Goal: Task Accomplishment & Management: Manage account settings

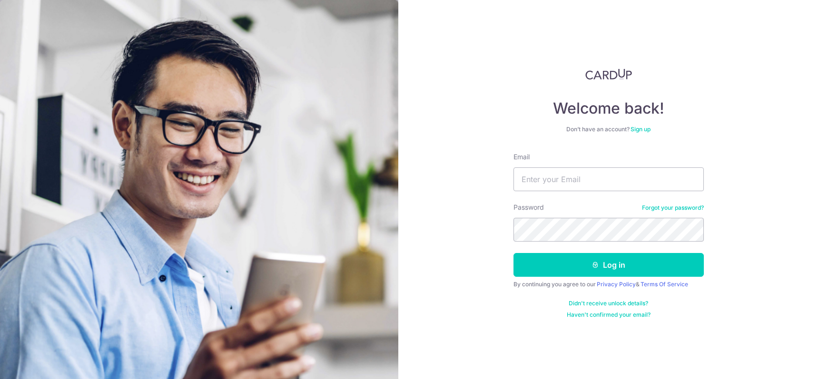
type input "[EMAIL_ADDRESS][DOMAIN_NAME]"
click at [608, 265] on button "Log in" at bounding box center [609, 265] width 190 height 24
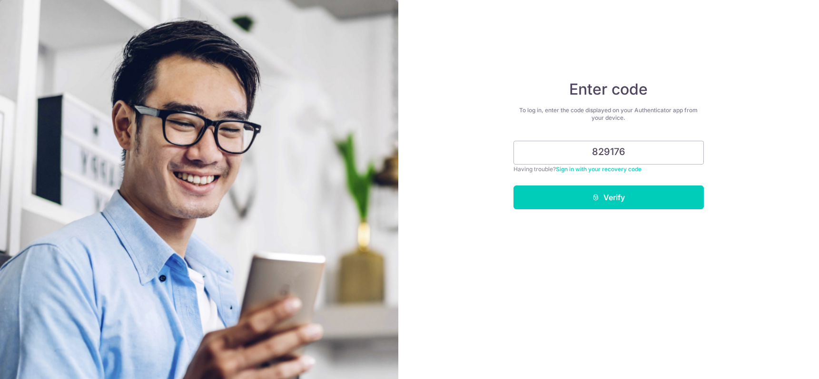
type input "829176"
click at [576, 226] on div "Enter code To log in, enter the code displayed on your Authenticator app from y…" at bounding box center [608, 189] width 421 height 379
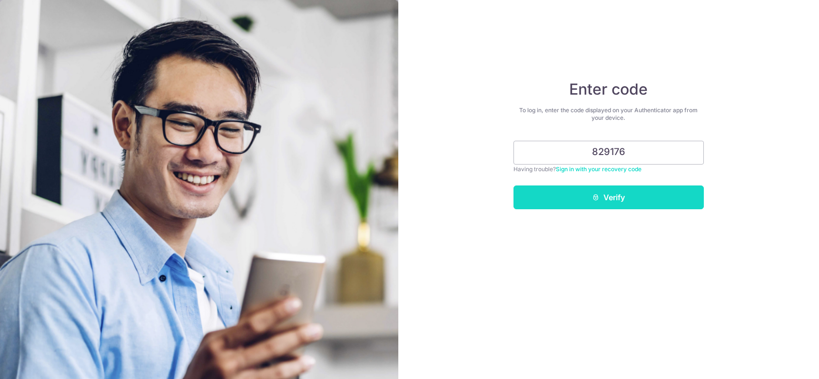
click at [593, 197] on icon "submit" at bounding box center [596, 198] width 8 height 8
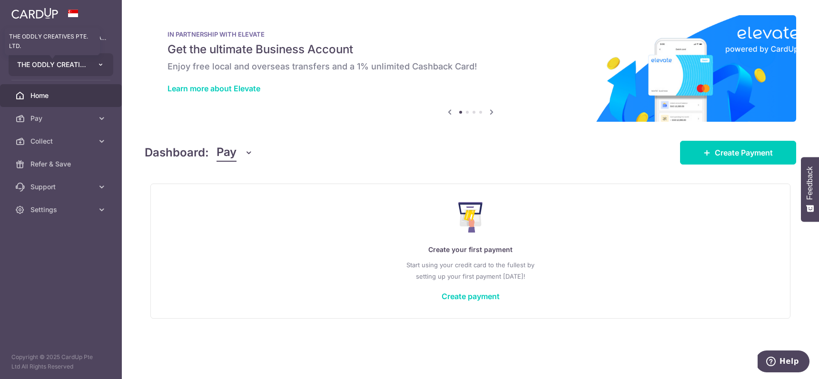
click at [79, 67] on span "THE ODDLY CREATIVES PTE. LTD." at bounding box center [52, 65] width 70 height 10
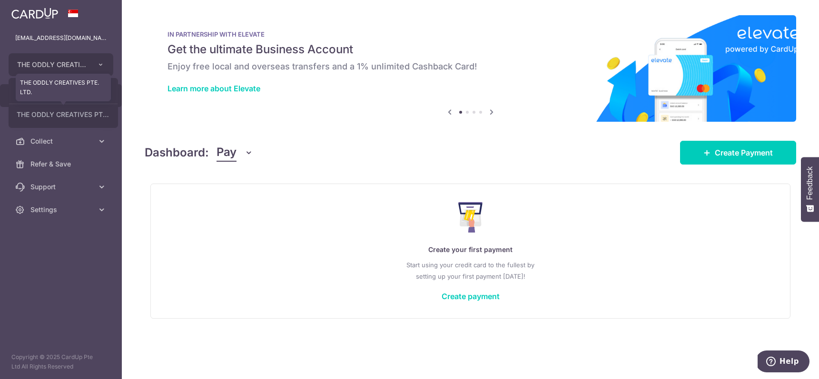
click at [73, 118] on link "THE ODDLY CREATIVES PTE. LTD." at bounding box center [63, 114] width 109 height 17
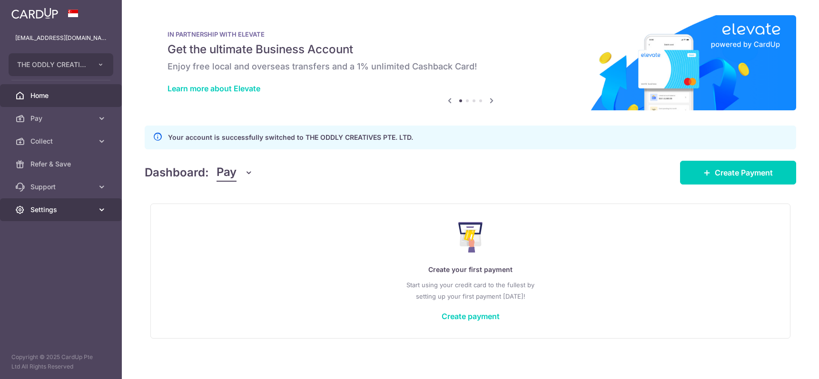
click at [68, 211] on span "Settings" at bounding box center [61, 210] width 63 height 10
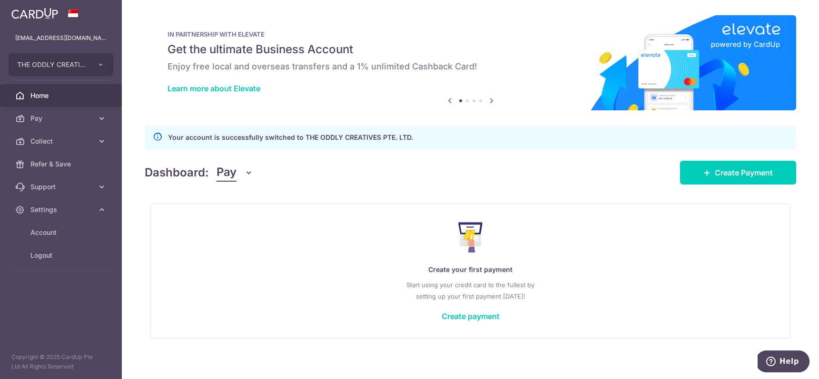
click at [532, 174] on div "Dashboard: Pay Pay Collect Download Report Create Payment" at bounding box center [471, 171] width 652 height 28
click at [234, 170] on span "Pay" at bounding box center [227, 173] width 20 height 18
click at [247, 224] on link "Collect" at bounding box center [266, 222] width 99 height 23
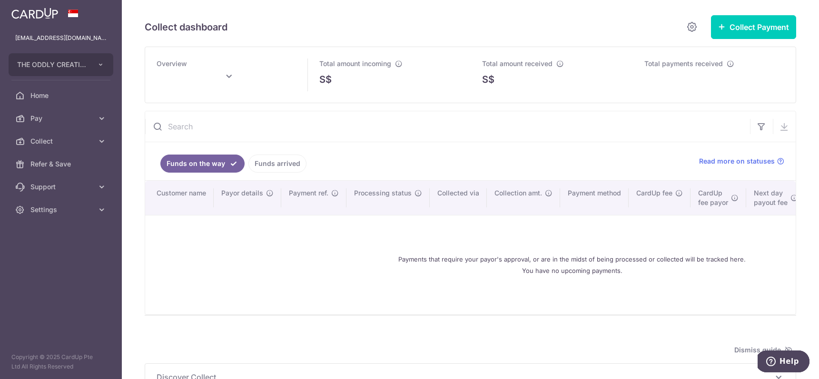
click at [291, 168] on link "Funds arrived" at bounding box center [278, 164] width 58 height 18
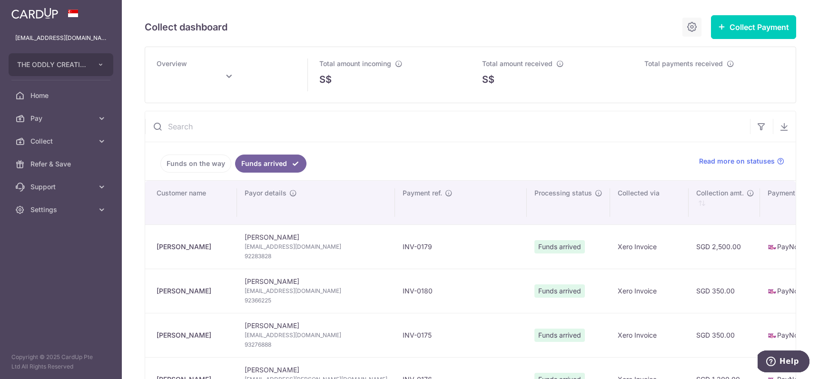
click at [686, 29] on icon at bounding box center [691, 27] width 11 height 12
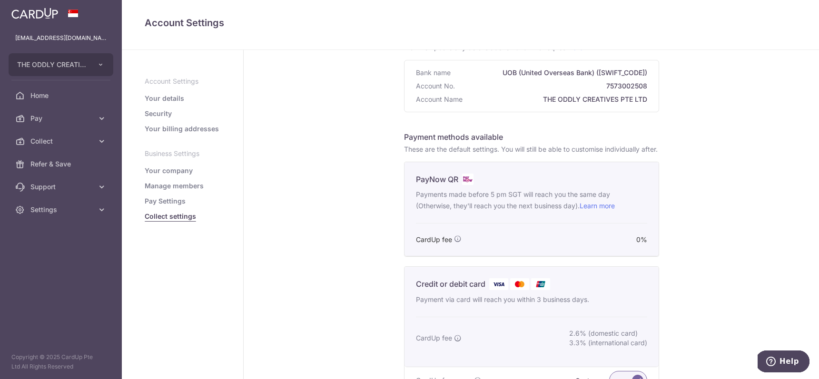
scroll to position [223, 0]
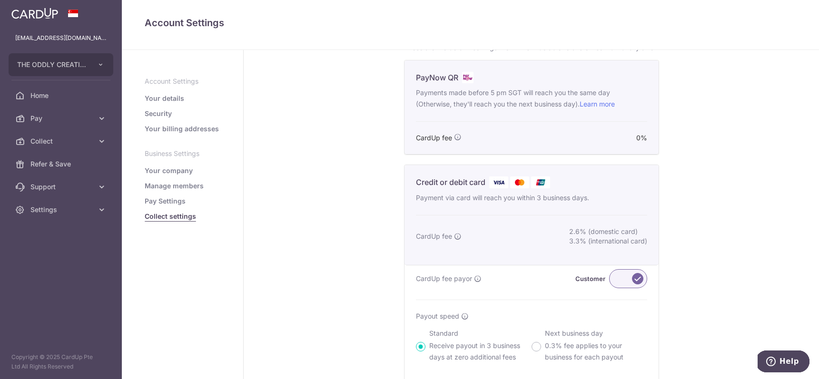
click at [628, 155] on div "PayNow QR Payments made before 5 pm SGT will reach you the same day (Otherwise,…" at bounding box center [532, 107] width 254 height 94
click at [631, 154] on div "PayNow QR Payments made before 5 pm SGT will reach you the same day (Otherwise,…" at bounding box center [532, 107] width 254 height 94
click at [437, 143] on div "CardUp fee 0%" at bounding box center [531, 138] width 231 height 10
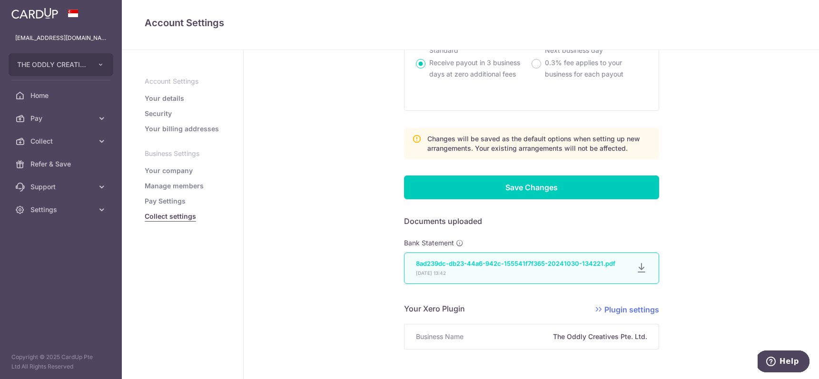
scroll to position [550, 0]
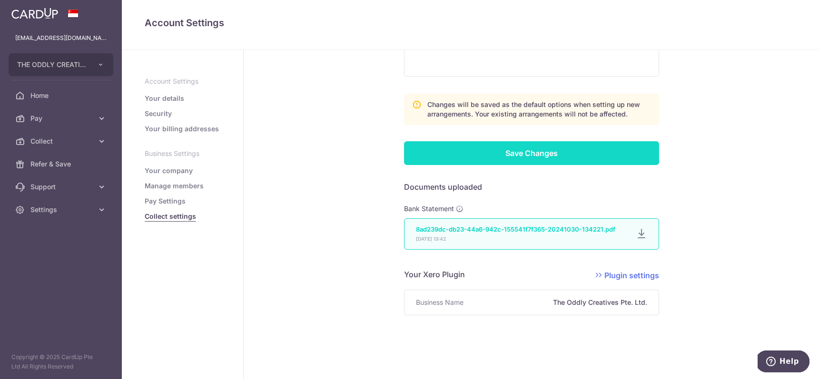
click at [539, 161] on input "Save Changes" at bounding box center [531, 153] width 255 height 24
